Goal: Find specific page/section: Find specific page/section

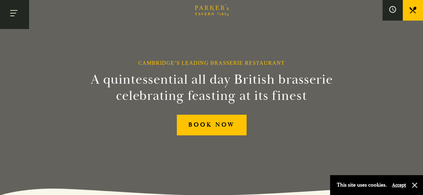
click at [18, 15] on button "Toggle navigation" at bounding box center [14, 14] width 29 height 29
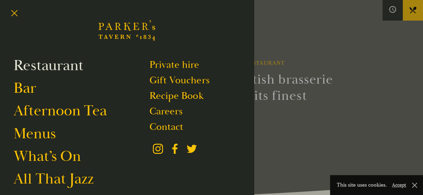
click at [72, 67] on link "Restaurant" at bounding box center [49, 65] width 70 height 19
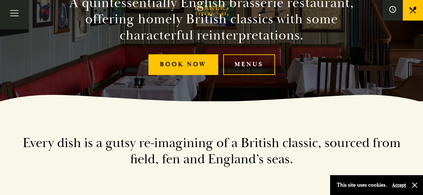
scroll to position [109, 0]
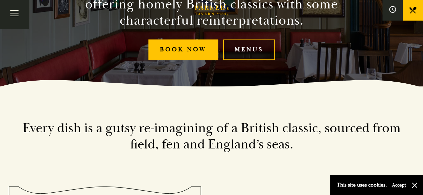
click at [253, 50] on link "Menus" at bounding box center [249, 50] width 52 height 21
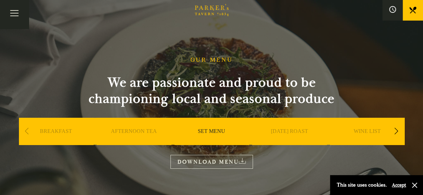
click at [395, 127] on div "Next slide" at bounding box center [396, 131] width 9 height 15
click at [359, 129] on link "A LA CARTE" at bounding box center [366, 141] width 31 height 27
